Goal: Find specific page/section: Find specific page/section

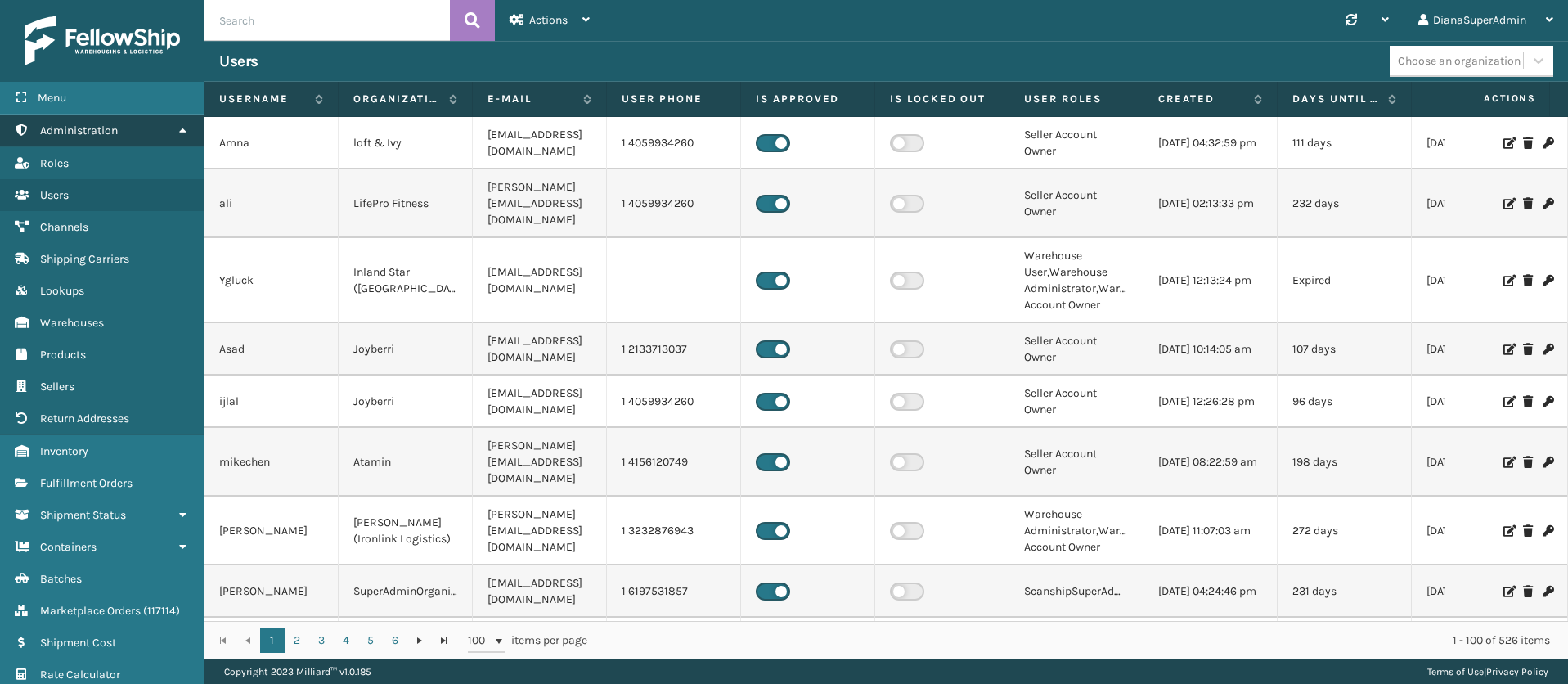
click at [172, 131] on link "Administration" at bounding box center [102, 130] width 203 height 32
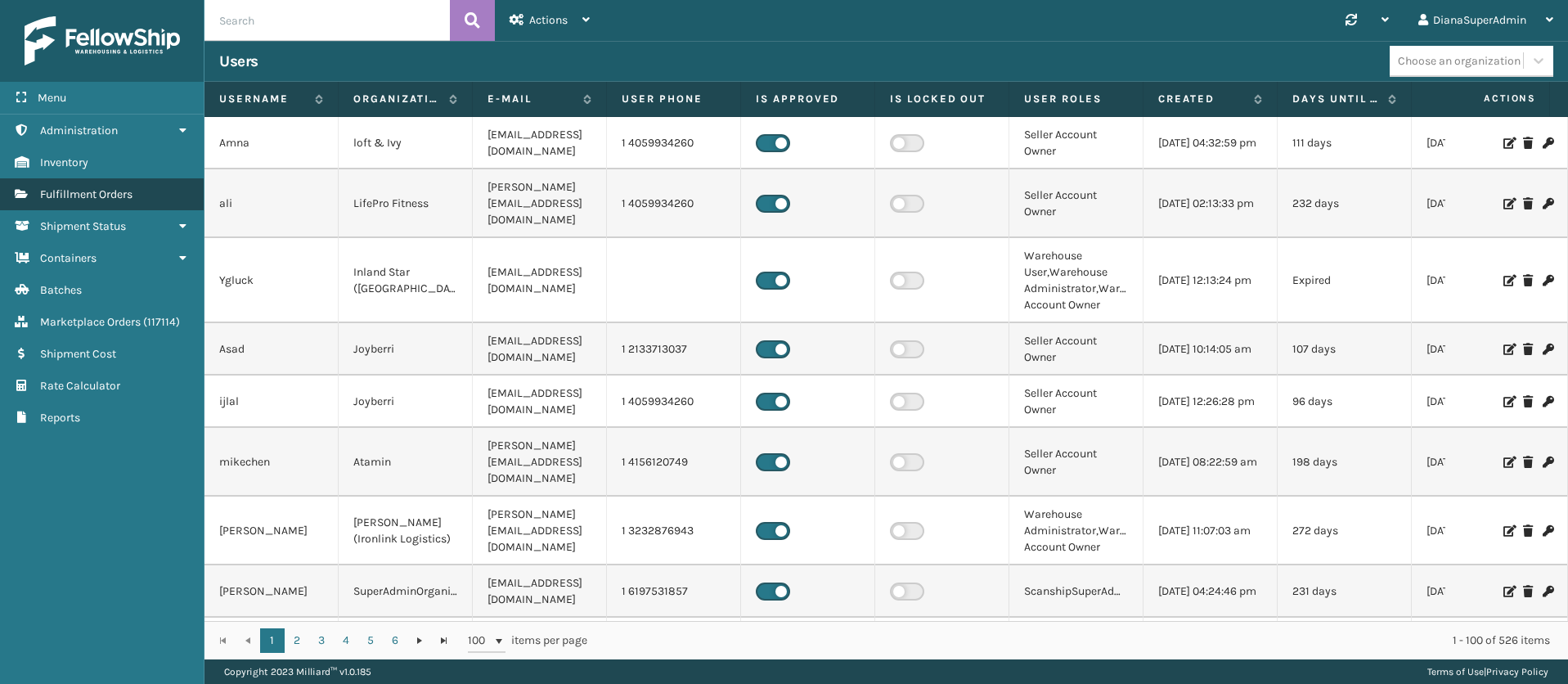
click at [129, 193] on span "Fulfillment Orders" at bounding box center [86, 194] width 92 height 14
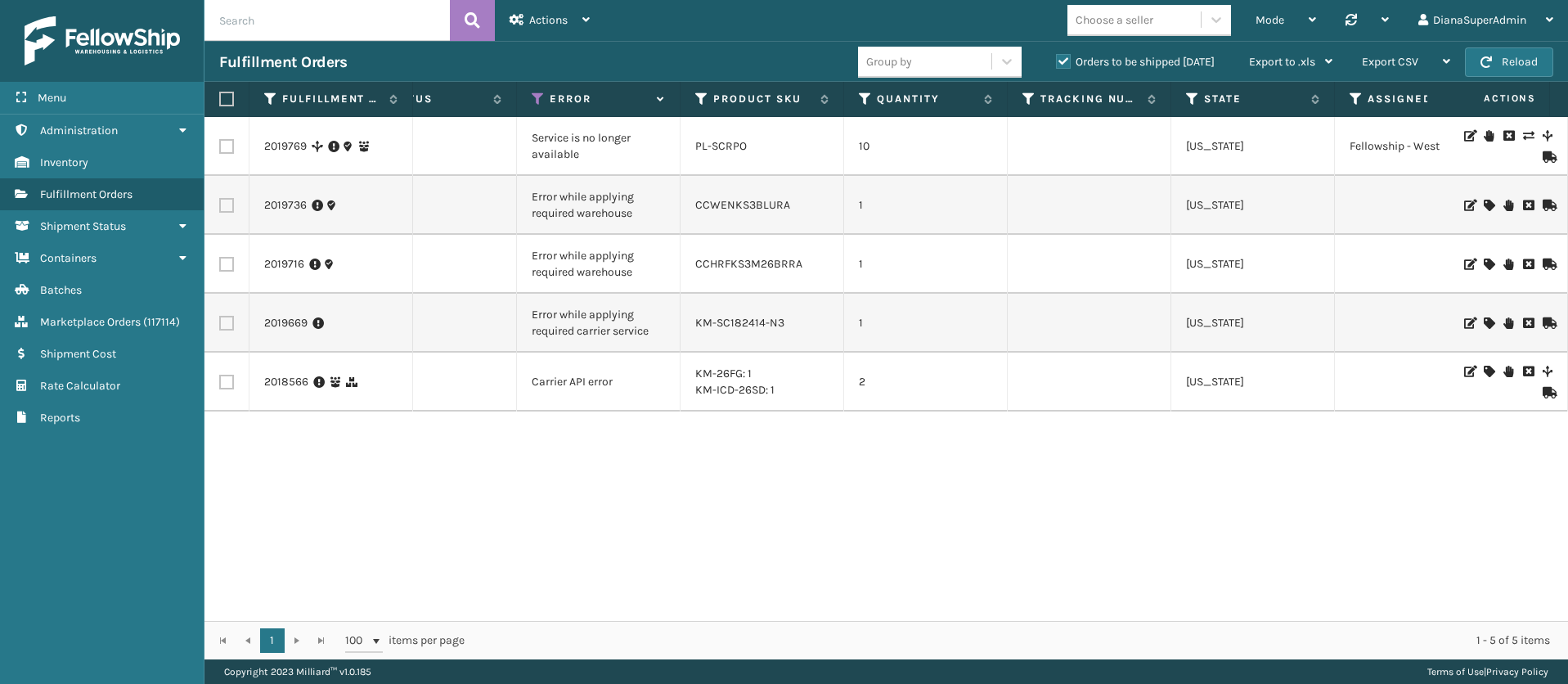
scroll to position [0, 712]
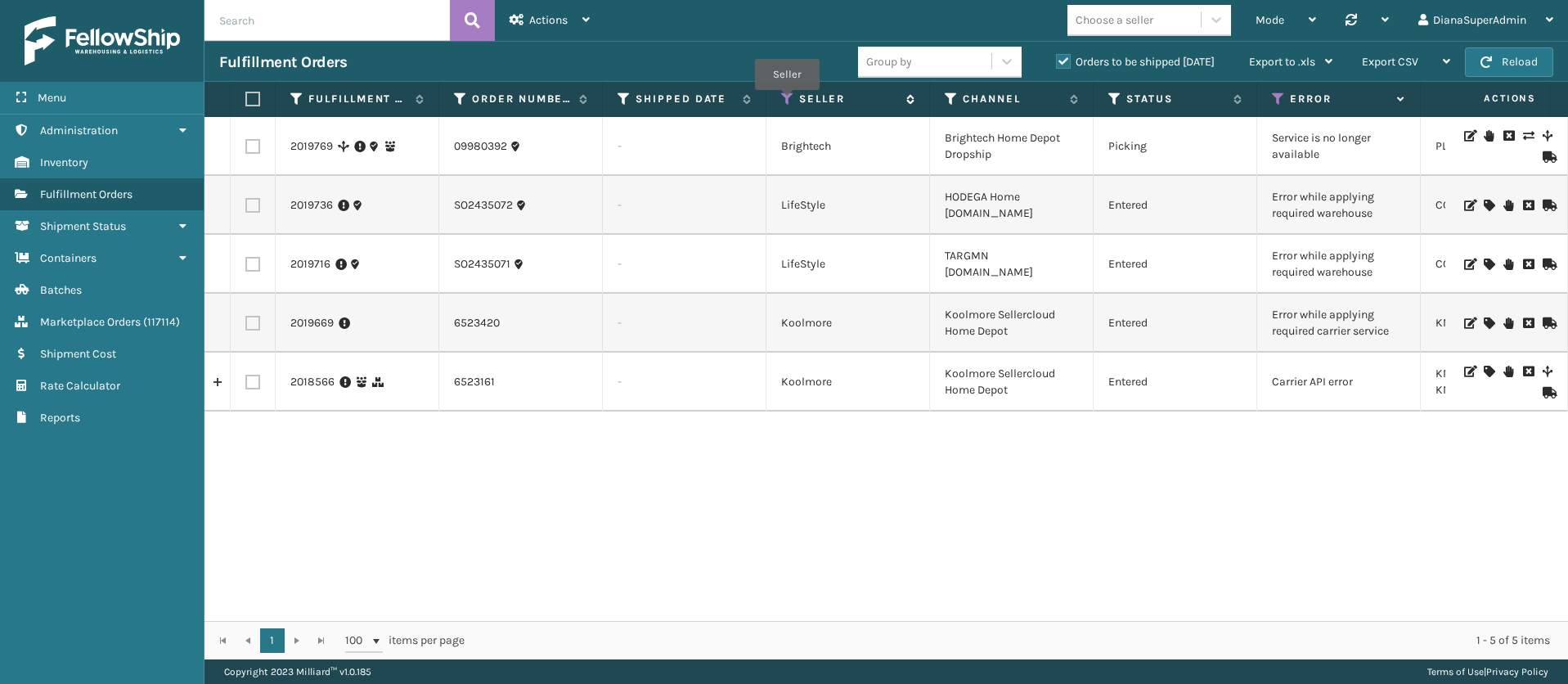
click at [787, 102] on icon at bounding box center [787, 98] width 13 height 15
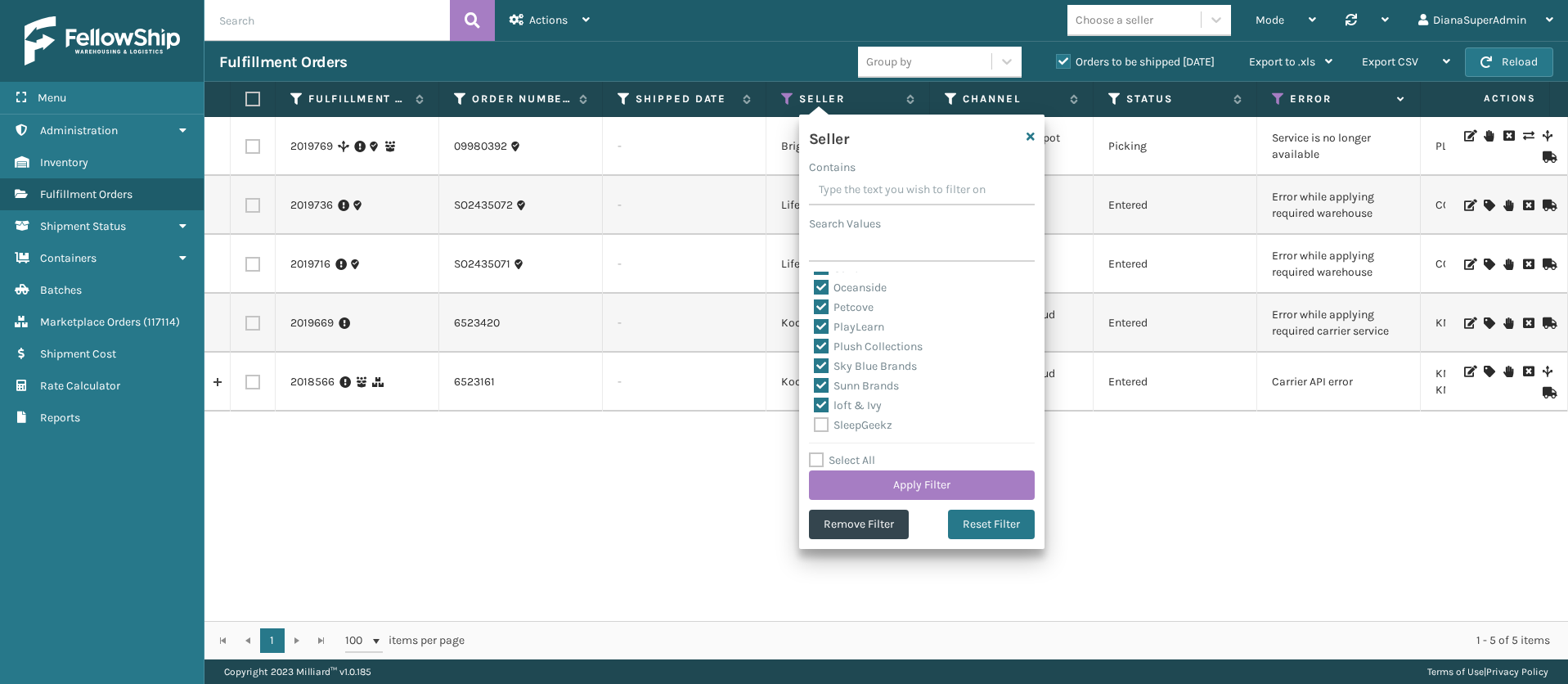
click at [716, 504] on div "2019769 09980392 - Brightech Brightech Home Depot Dropship Picking Service is n…" at bounding box center [886, 369] width 1364 height 504
